Goal: Information Seeking & Learning: Learn about a topic

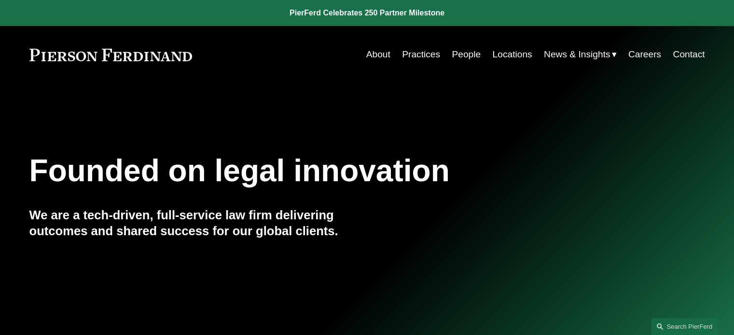
click at [379, 55] on link "About" at bounding box center [378, 54] width 24 height 18
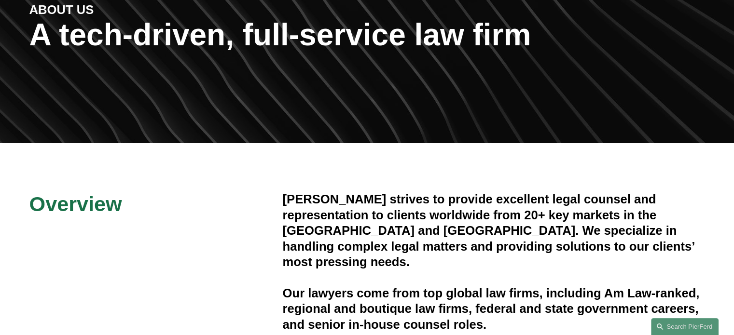
scroll to position [144, 0]
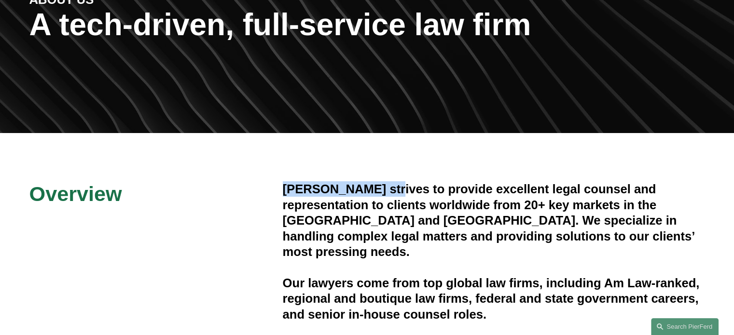
drag, startPoint x: 282, startPoint y: 187, endPoint x: 391, endPoint y: 184, distance: 109.6
copy h4 "[PERSON_NAME]"
